Goal: Transaction & Acquisition: Purchase product/service

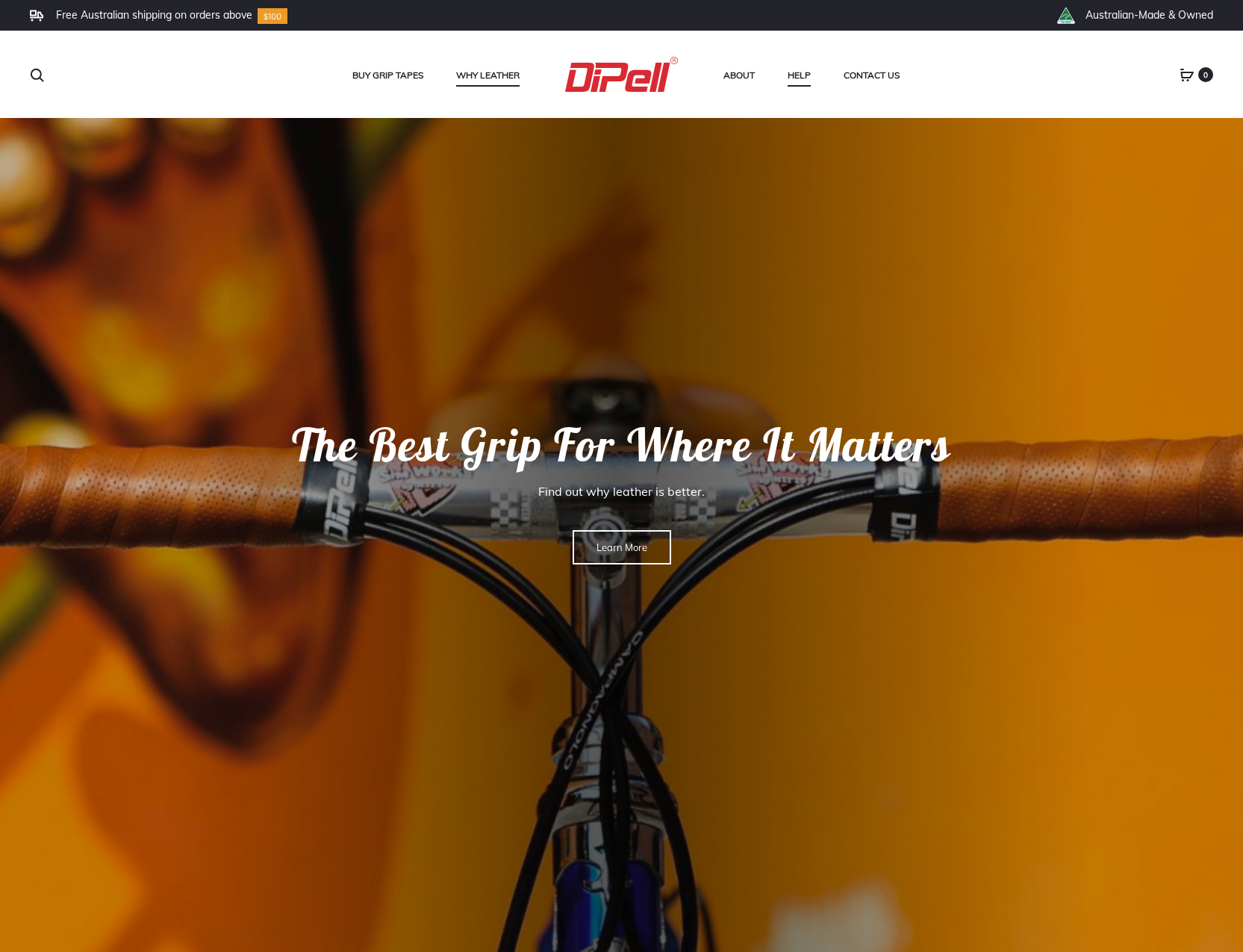
click at [474, 79] on link "Why Leather" at bounding box center [488, 76] width 63 height 20
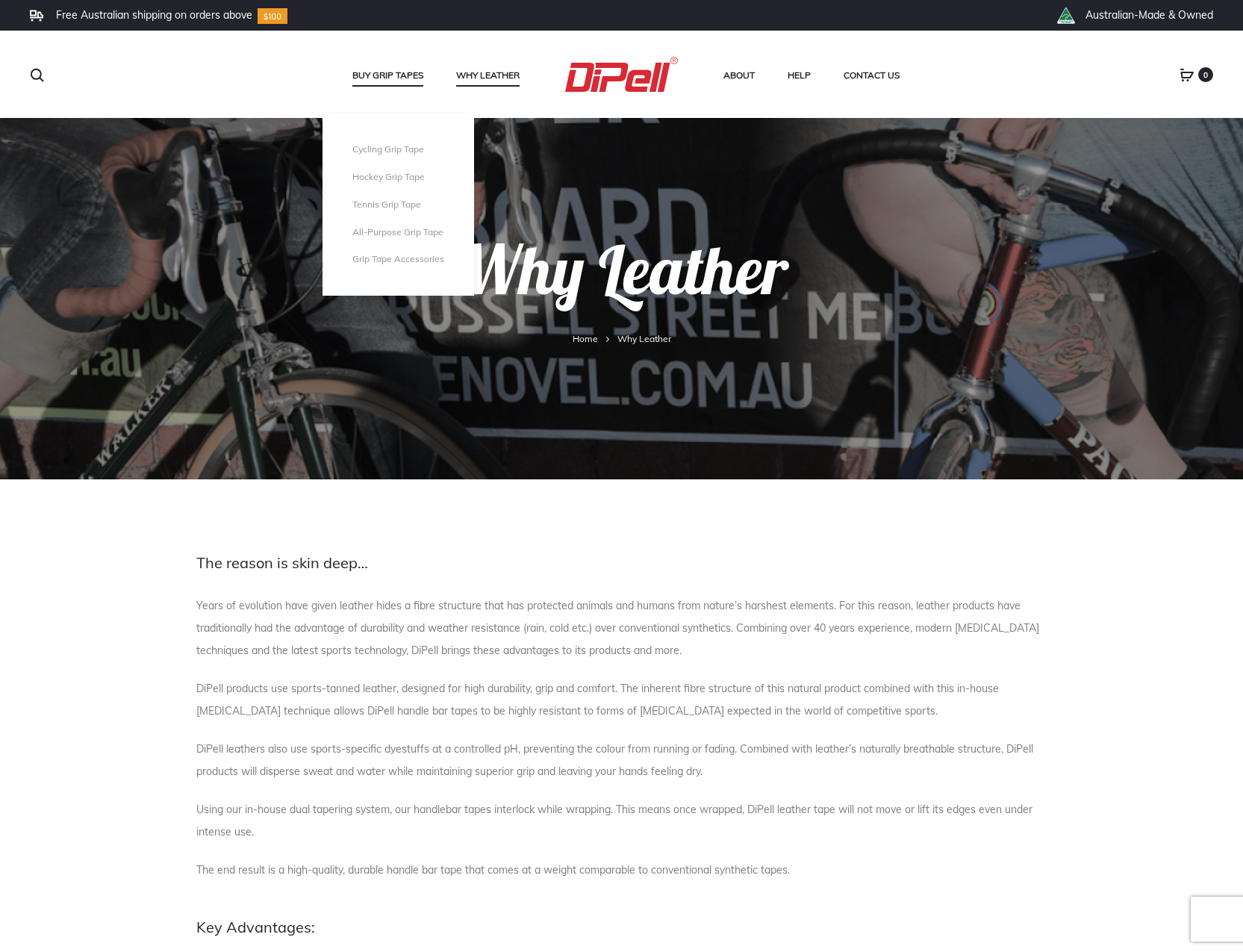
click at [390, 74] on link "Buy Grip Tapes" at bounding box center [388, 76] width 71 height 20
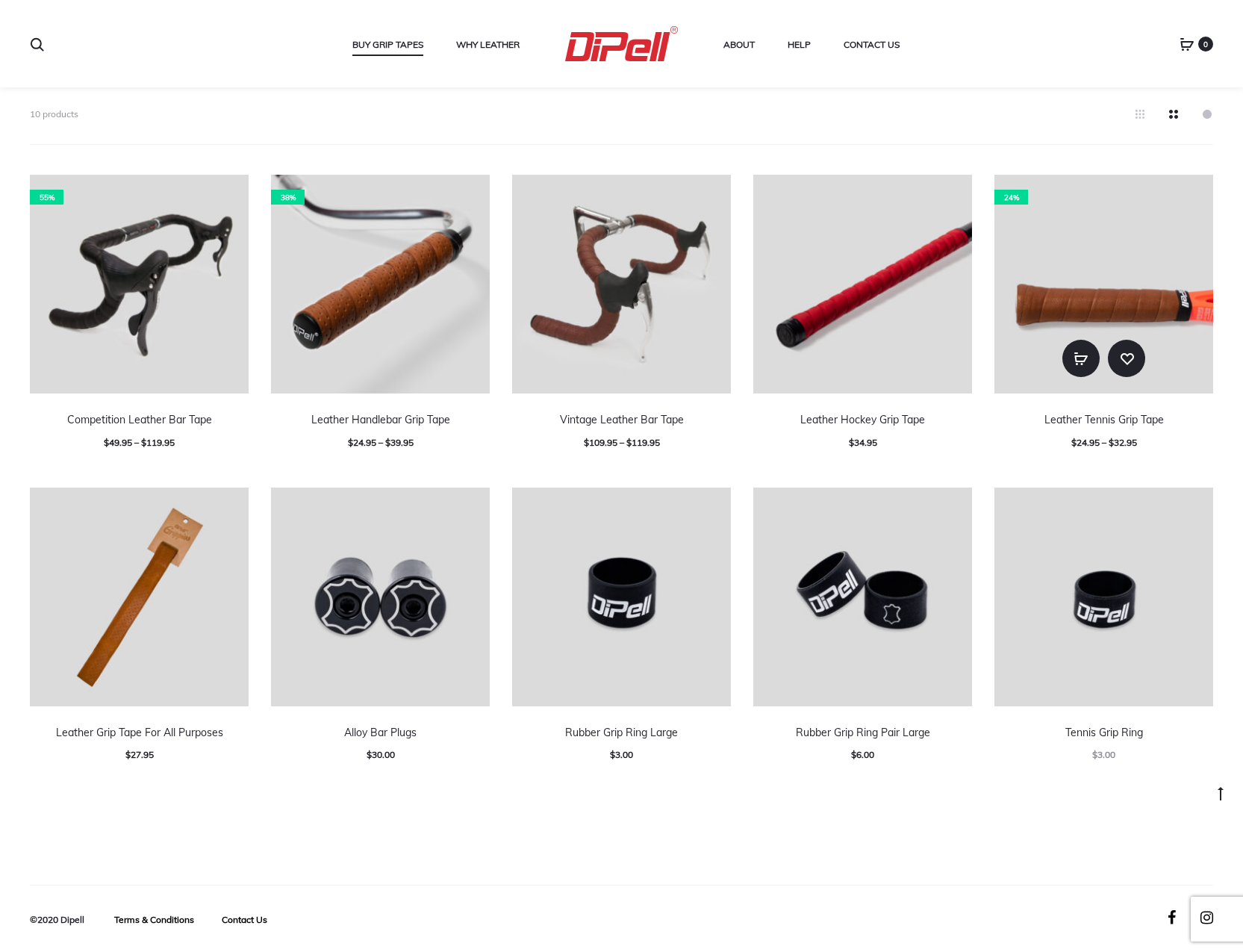
scroll to position [403, 0]
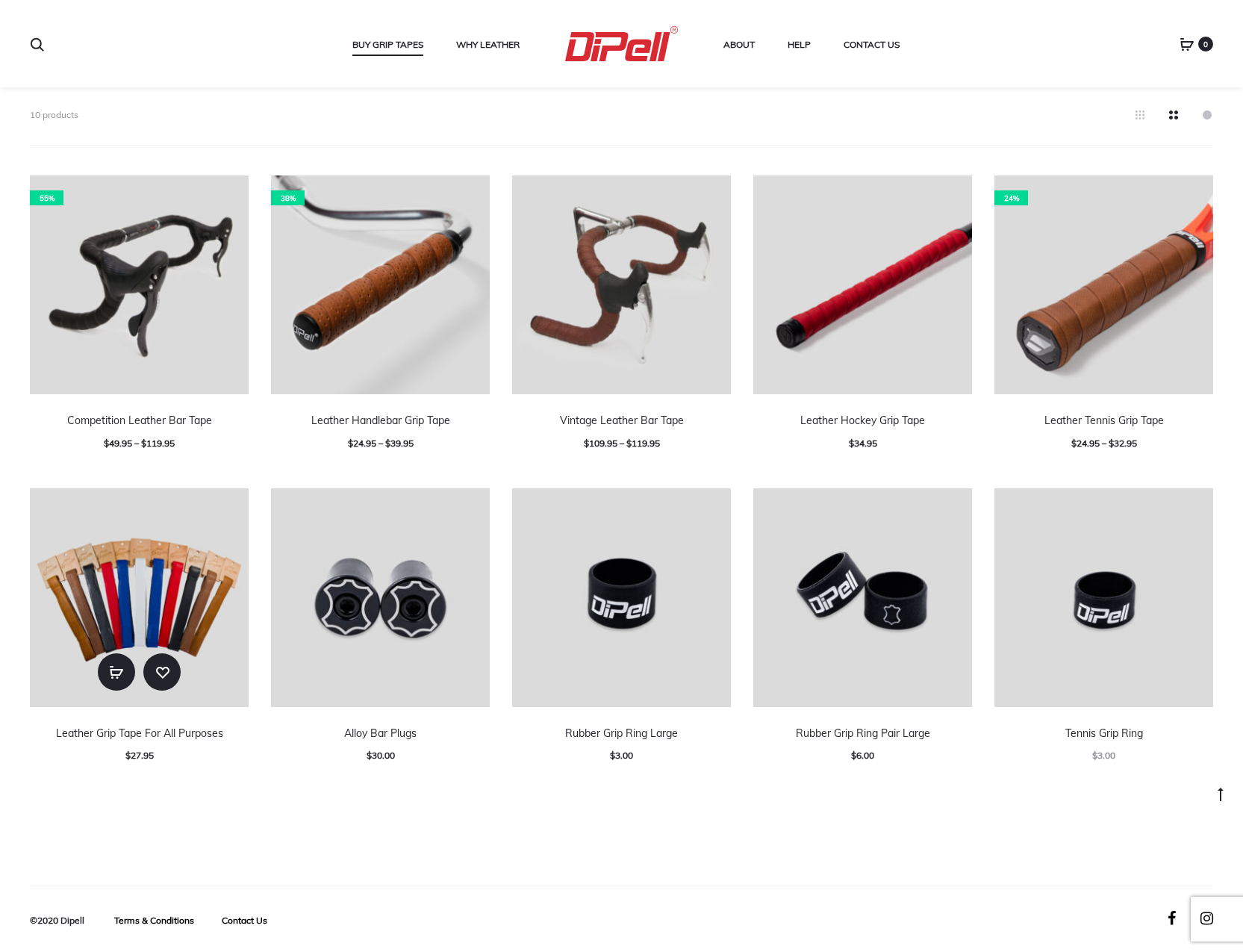
click at [152, 597] on img at bounding box center [138, 597] width 219 height 219
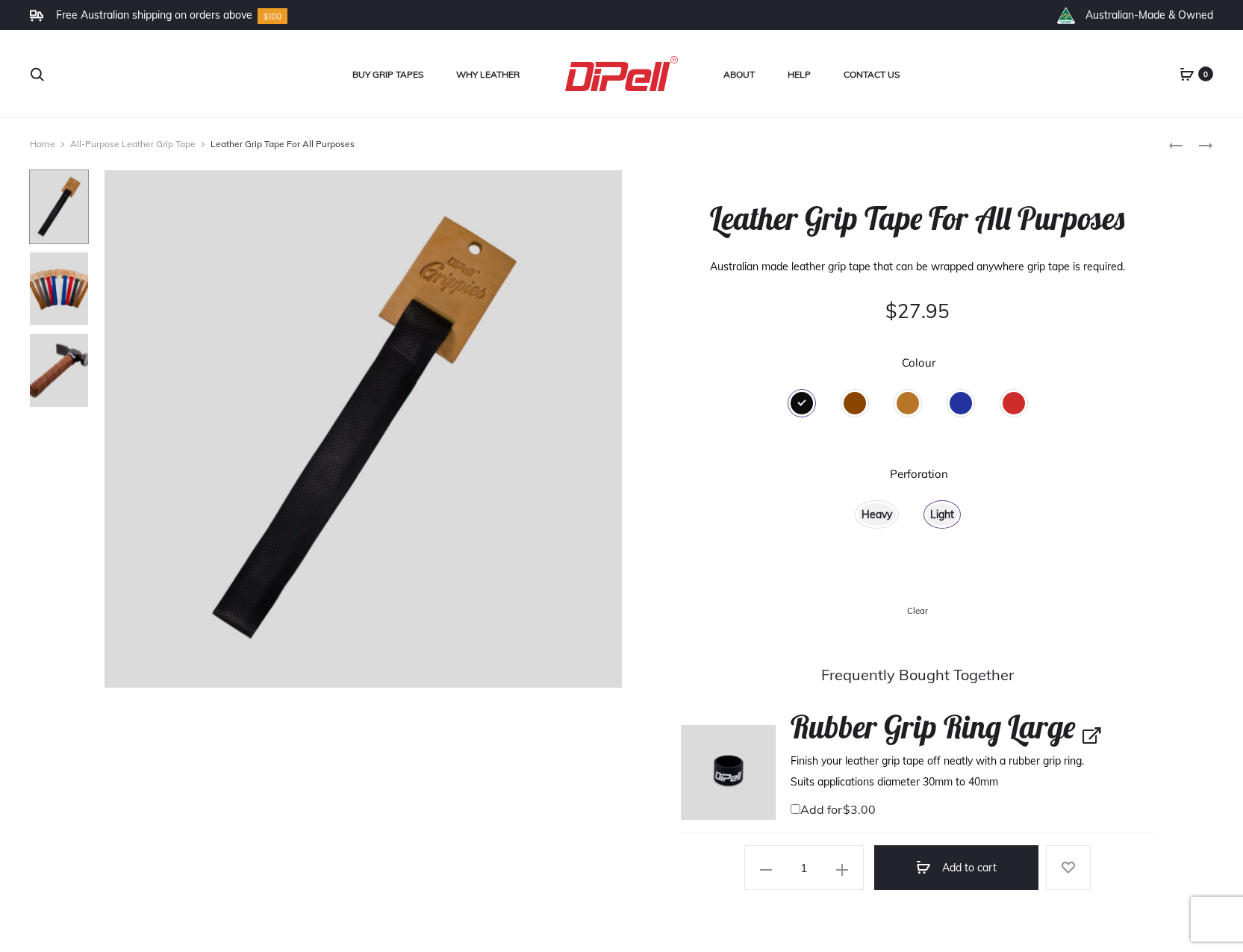
click at [941, 514] on div "Light" at bounding box center [942, 514] width 31 height 22
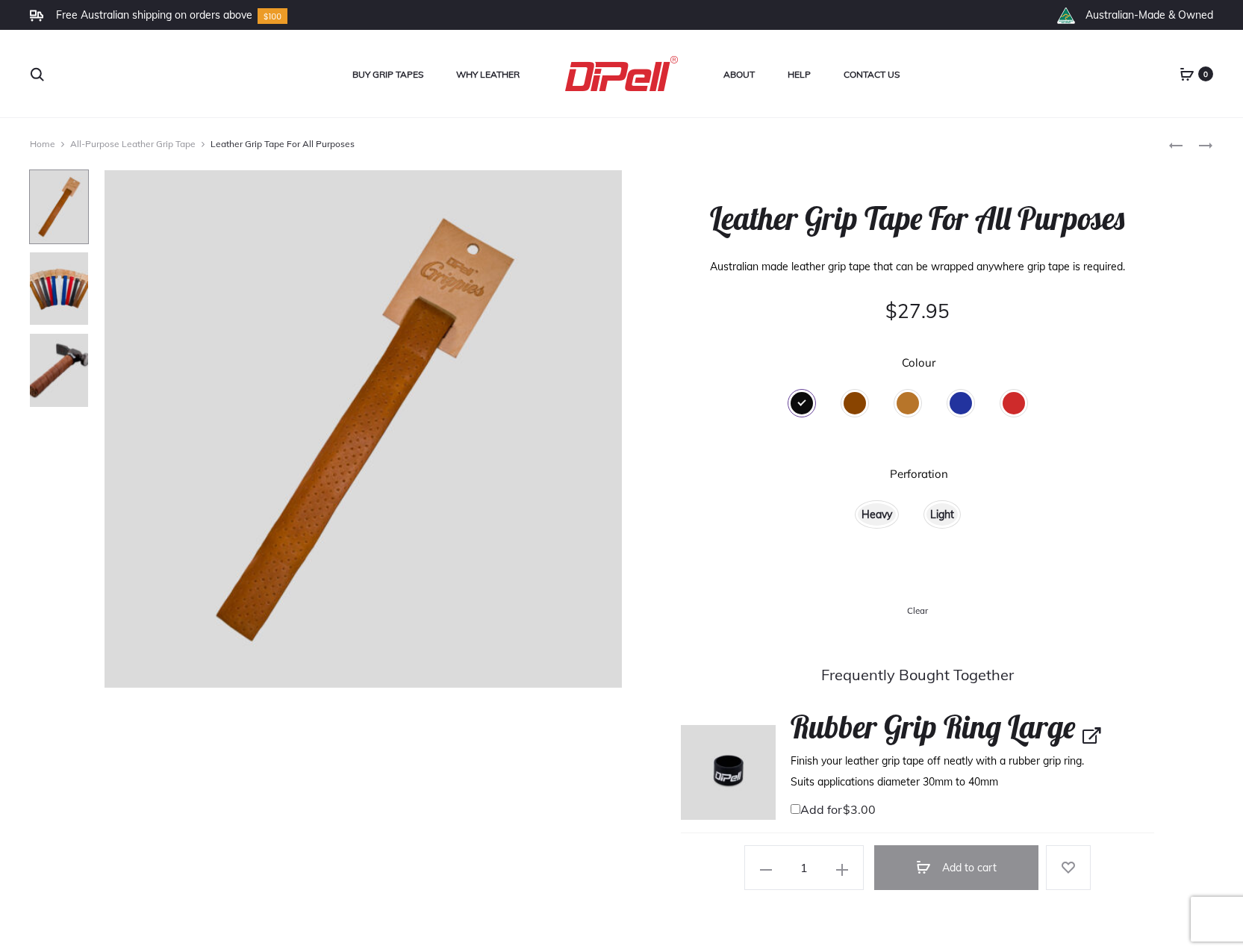
click at [886, 513] on div "Heavy" at bounding box center [877, 514] width 38 height 22
